Goal: Task Accomplishment & Management: Manage account settings

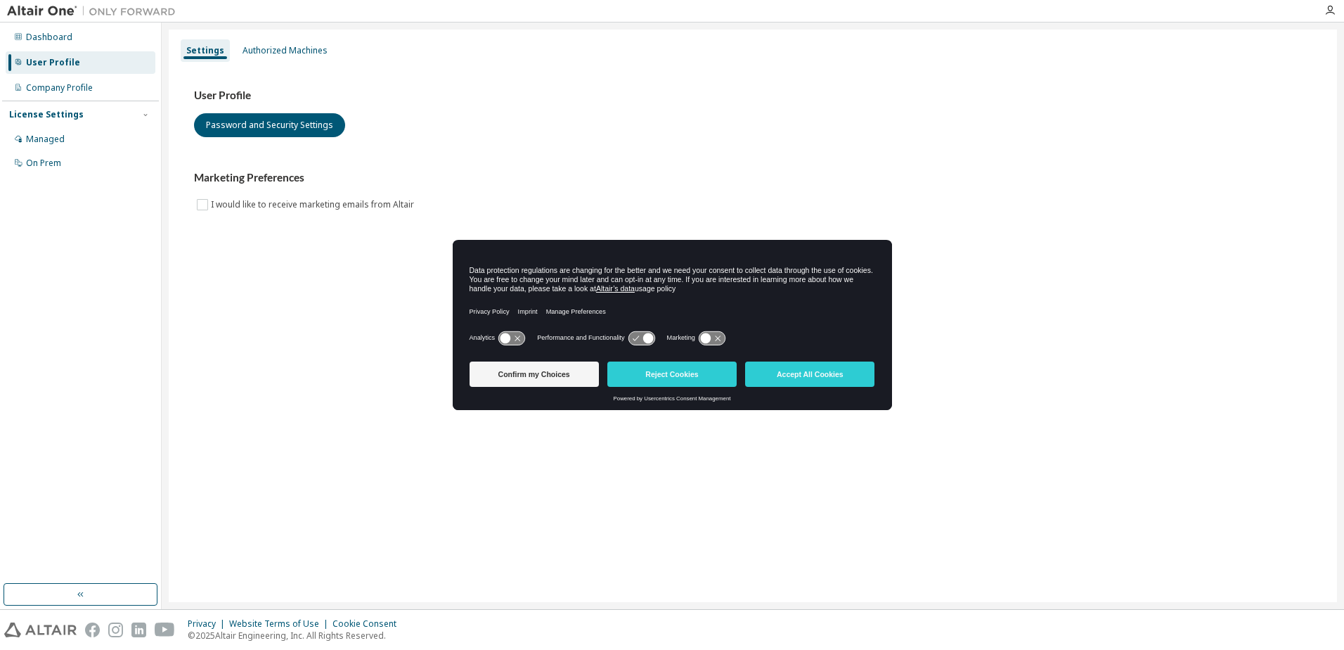
click at [537, 375] on body "Dashboard User Profile Company Profile License Settings Managed On Prem Setting…" at bounding box center [672, 325] width 1344 height 650
click at [537, 375] on button "Confirm my Choices" at bounding box center [534, 373] width 129 height 25
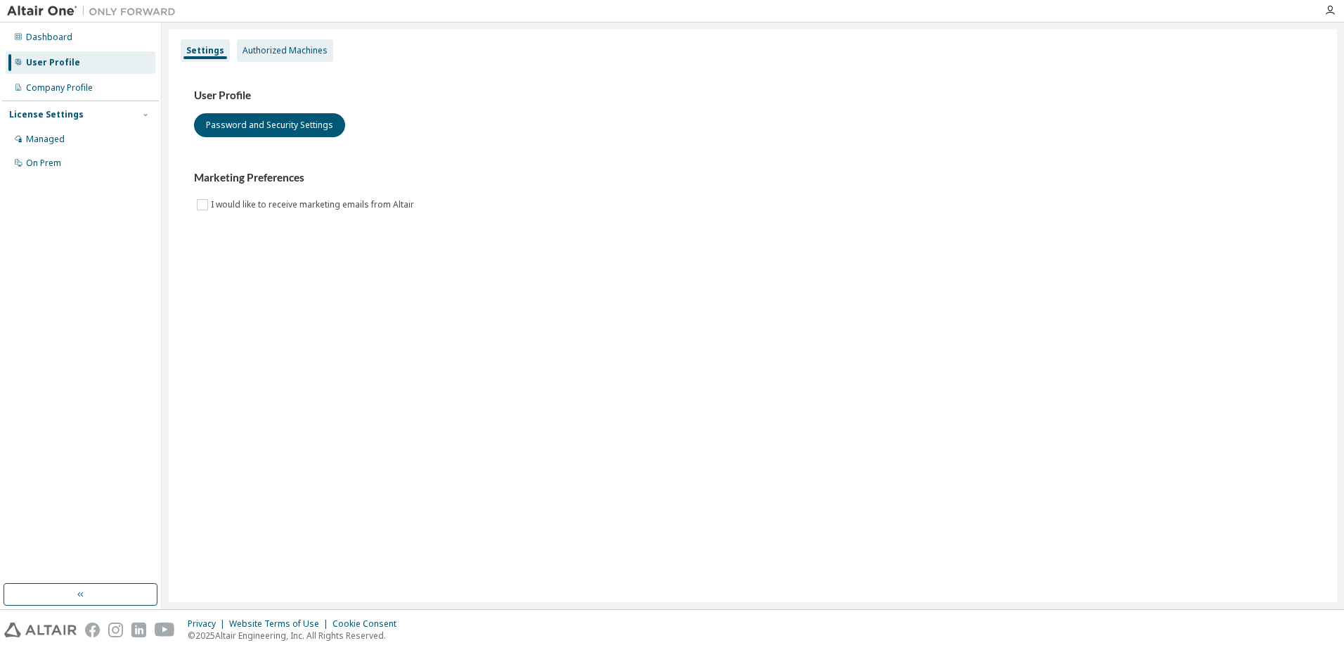
click at [273, 50] on div "Authorized Machines" at bounding box center [285, 50] width 85 height 11
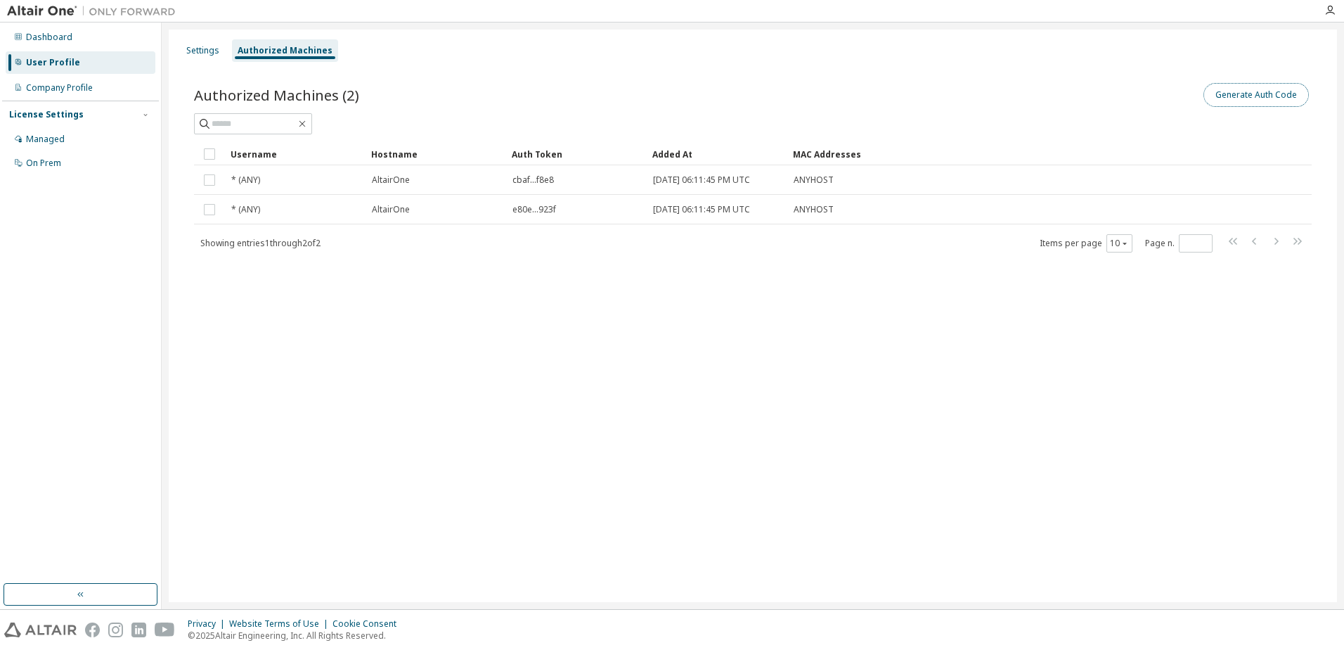
click at [1270, 101] on button "Generate Auth Code" at bounding box center [1256, 95] width 105 height 24
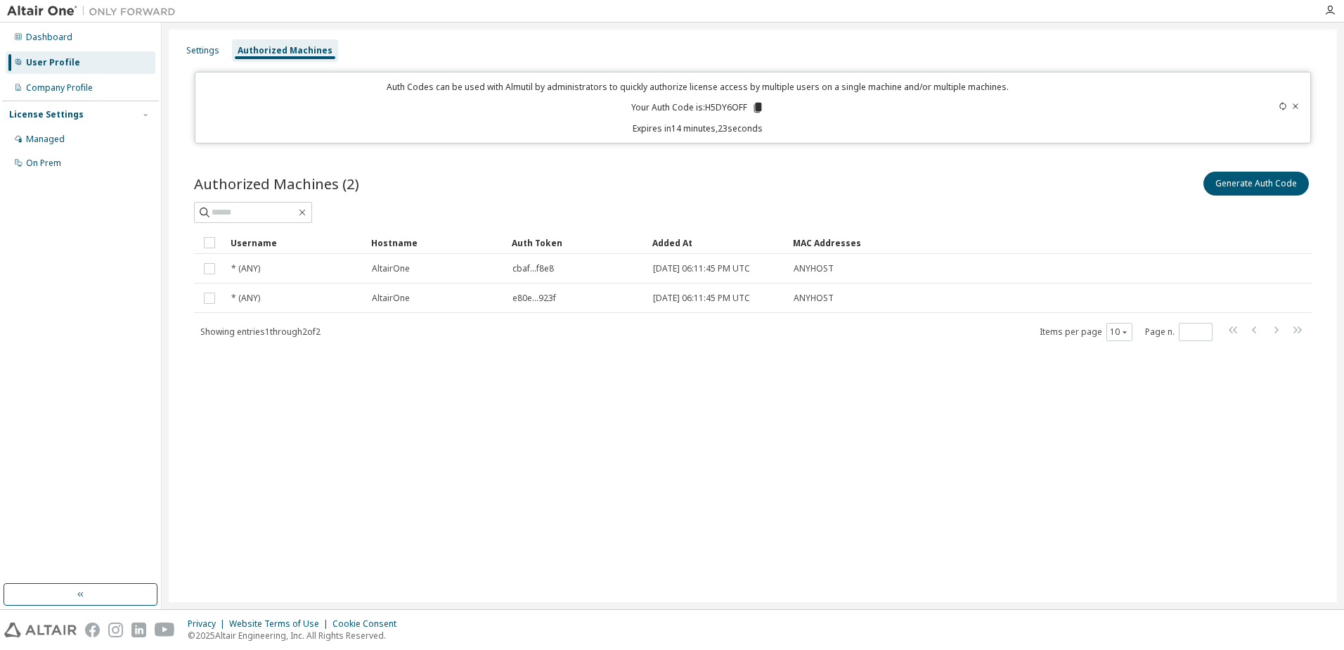
click at [720, 108] on p "Your Auth Code is: H5DY6OFF" at bounding box center [697, 107] width 133 height 13
copy p "H5DY6OFF"
click at [735, 109] on p "Your Auth Code is: H5DY6OFF" at bounding box center [697, 107] width 133 height 13
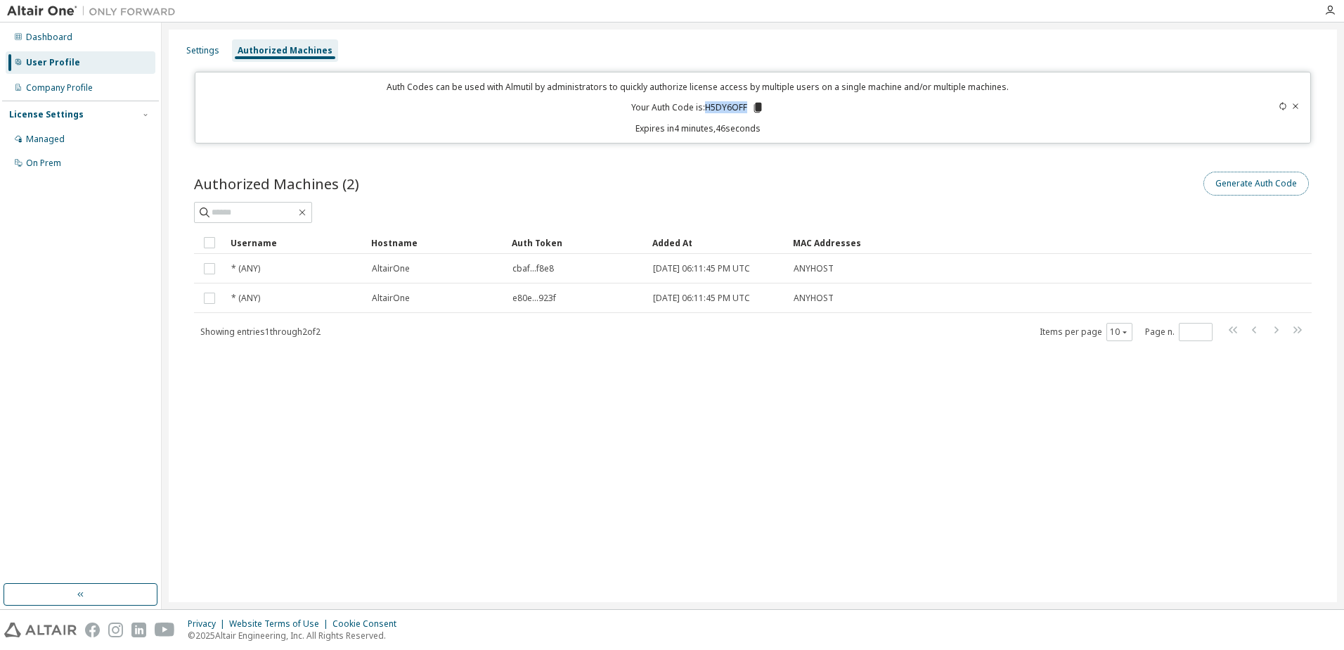
click at [1227, 186] on button "Generate Auth Code" at bounding box center [1256, 184] width 105 height 24
click at [183, 48] on div "Settings" at bounding box center [203, 50] width 44 height 22
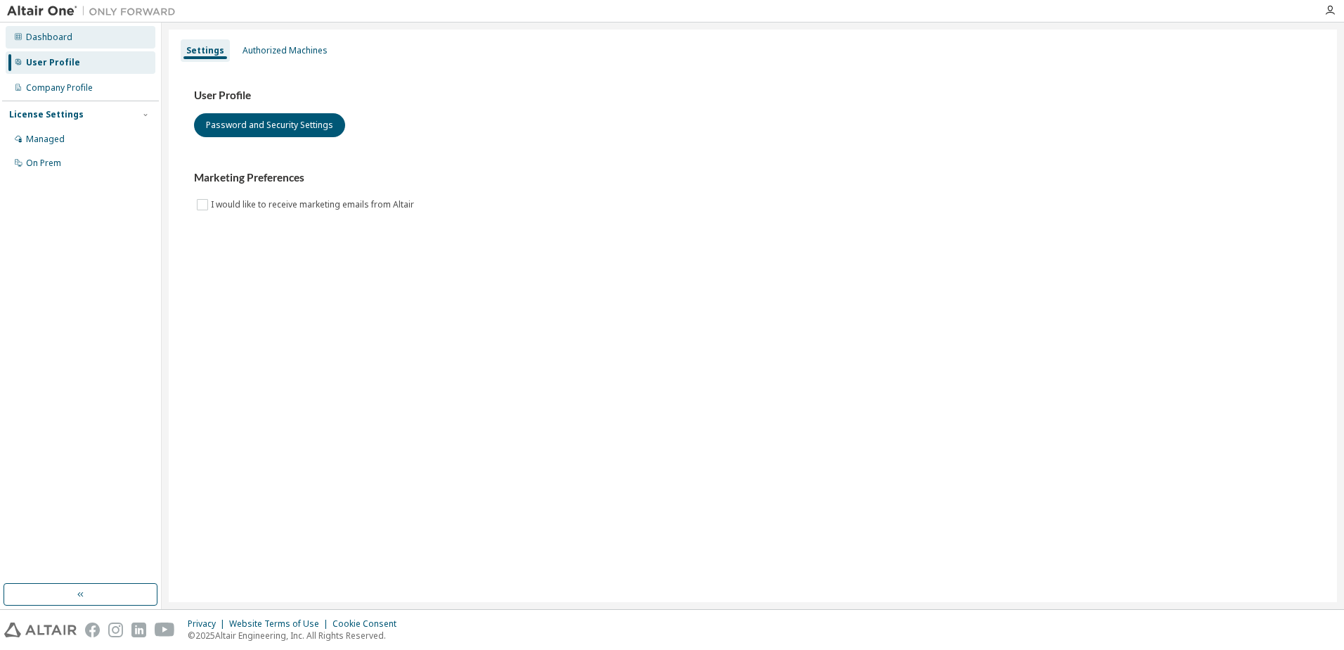
click at [63, 40] on div "Dashboard" at bounding box center [49, 37] width 46 height 11
